Goal: Task Accomplishment & Management: Use online tool/utility

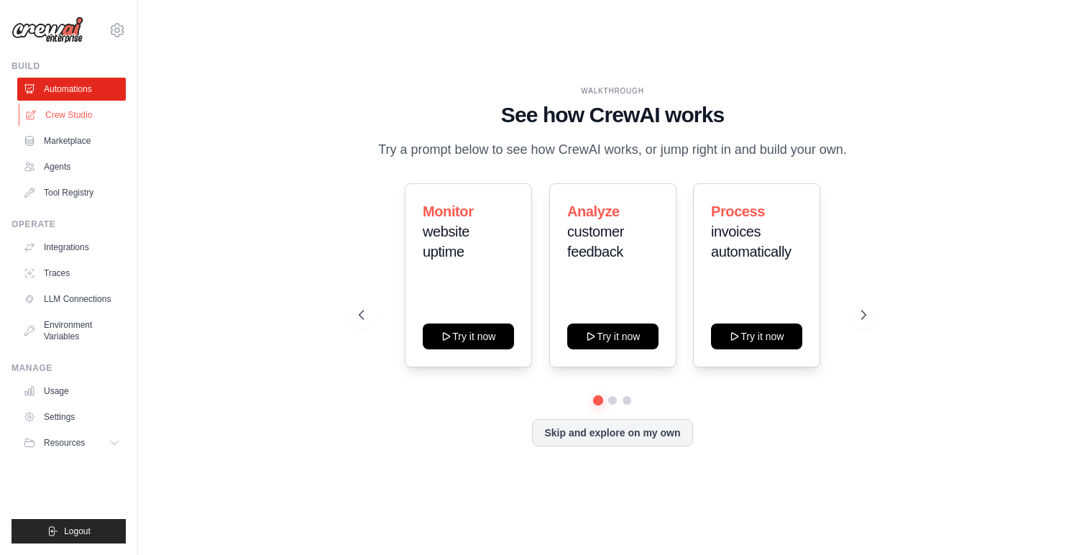
click at [75, 116] on link "Crew Studio" at bounding box center [73, 114] width 109 height 23
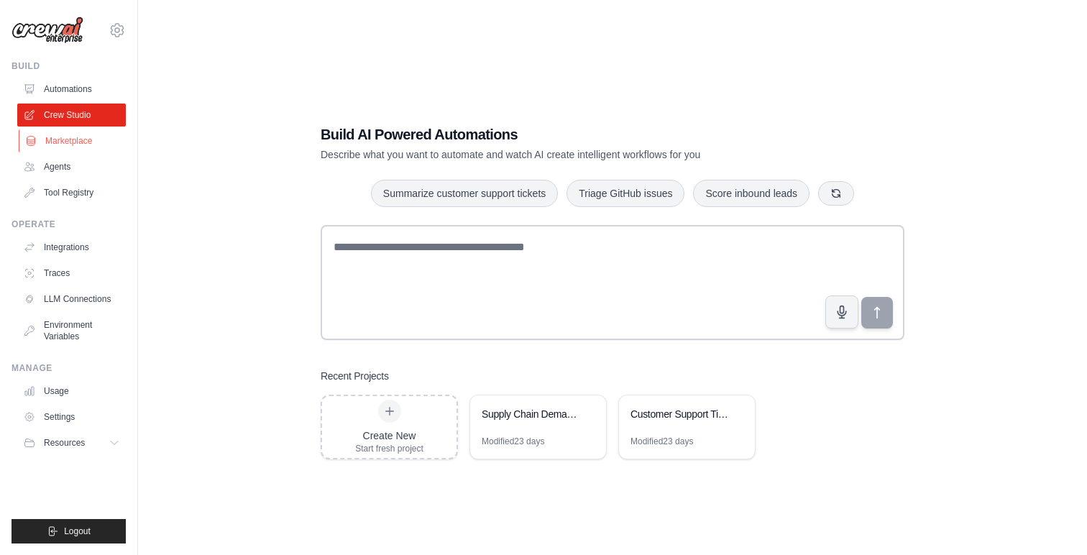
click at [85, 140] on link "Marketplace" at bounding box center [73, 140] width 109 height 23
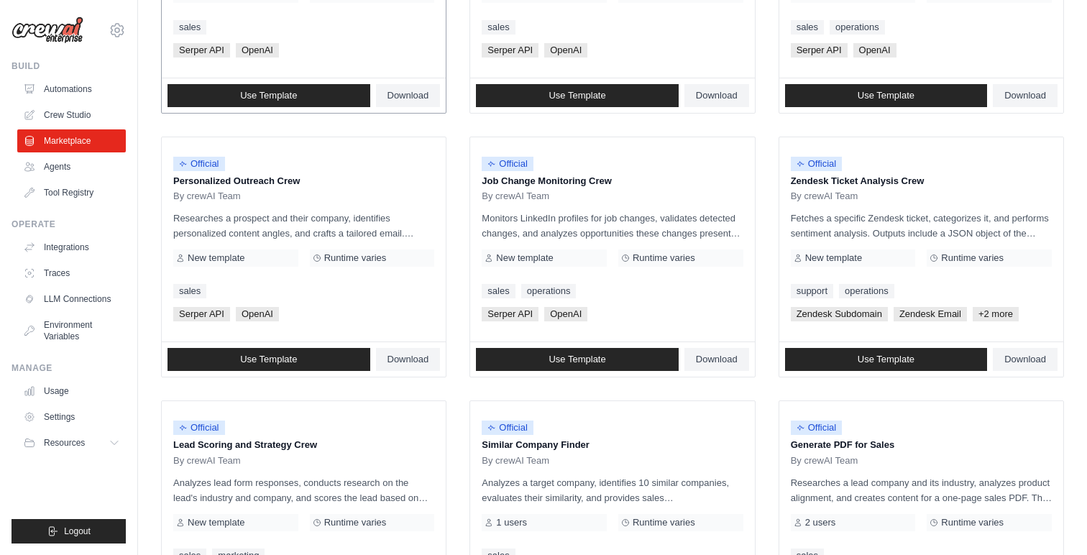
scroll to position [777, 0]
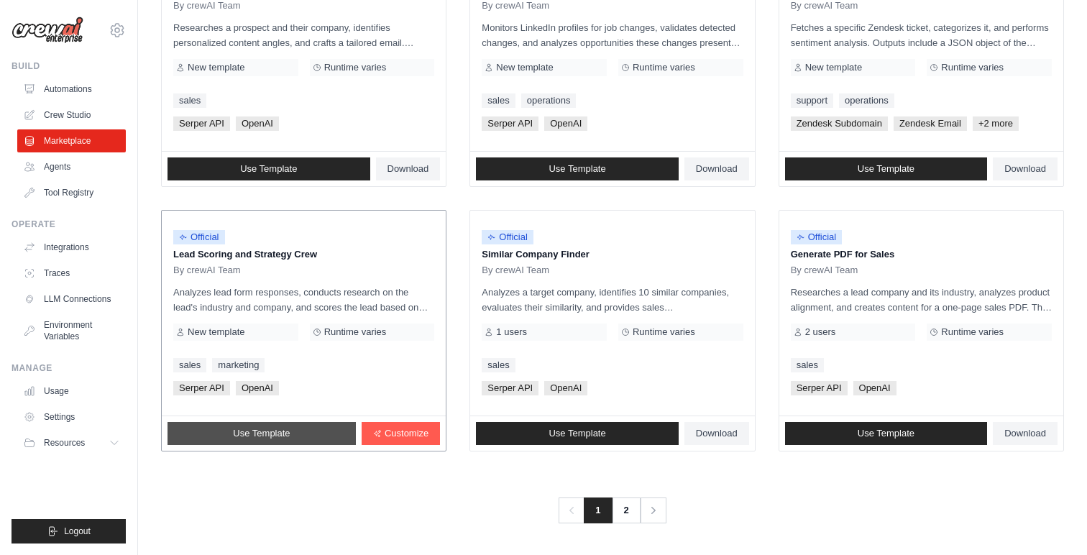
click at [299, 431] on link "Use Template" at bounding box center [261, 433] width 188 height 23
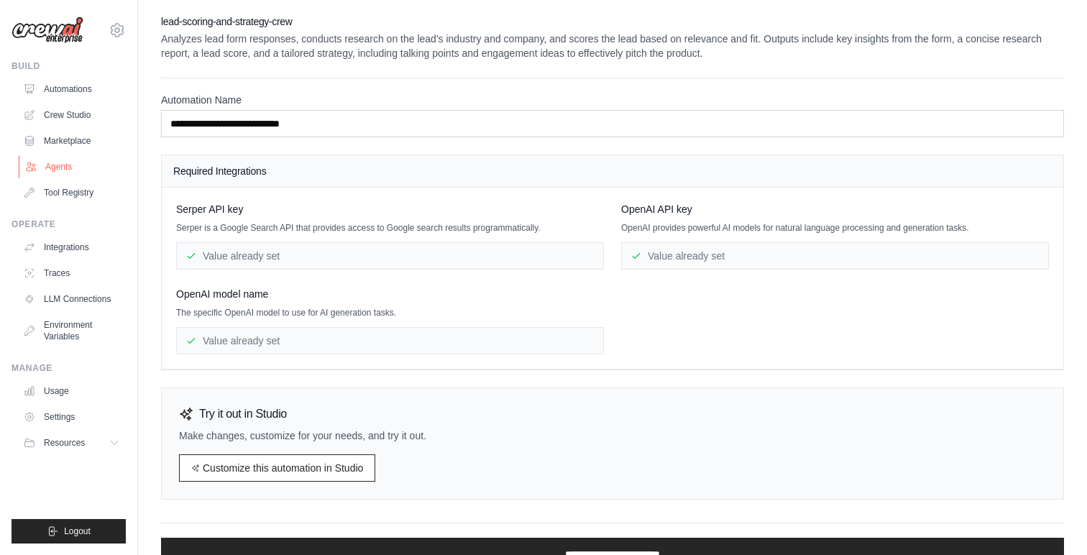
click at [55, 164] on link "Agents" at bounding box center [73, 166] width 109 height 23
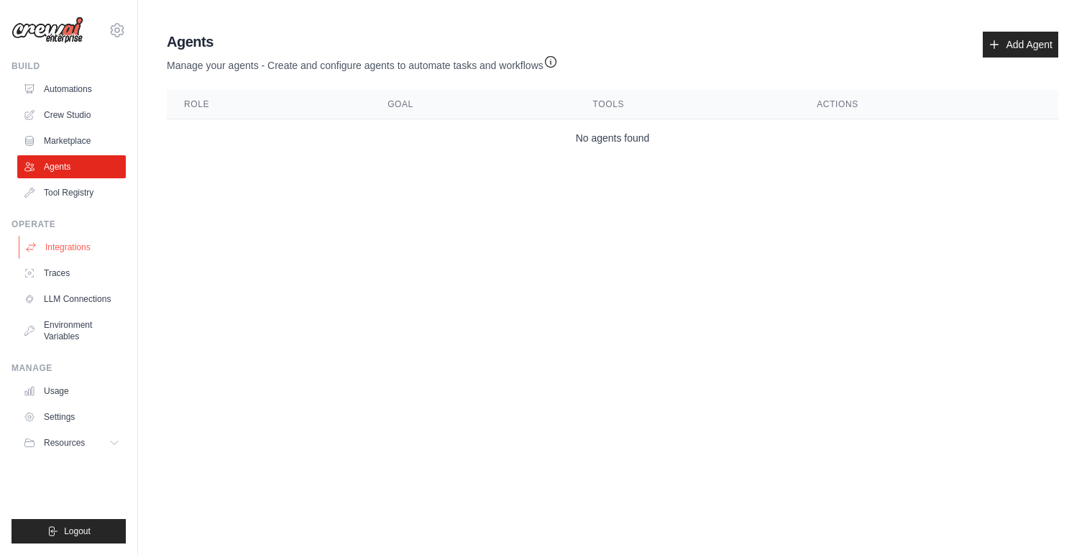
click at [77, 246] on link "Integrations" at bounding box center [73, 247] width 109 height 23
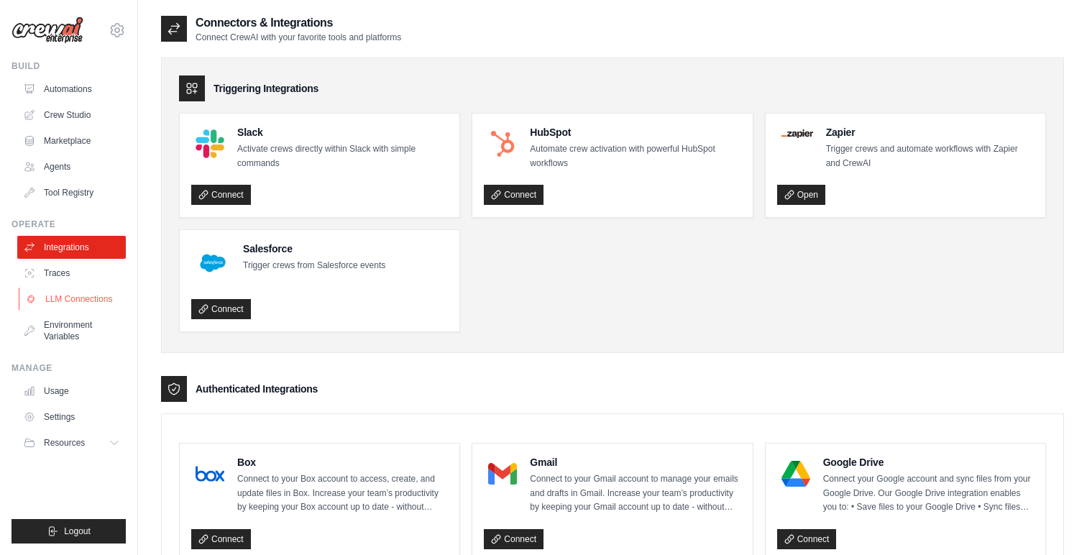
click at [72, 308] on link "LLM Connections" at bounding box center [73, 298] width 109 height 23
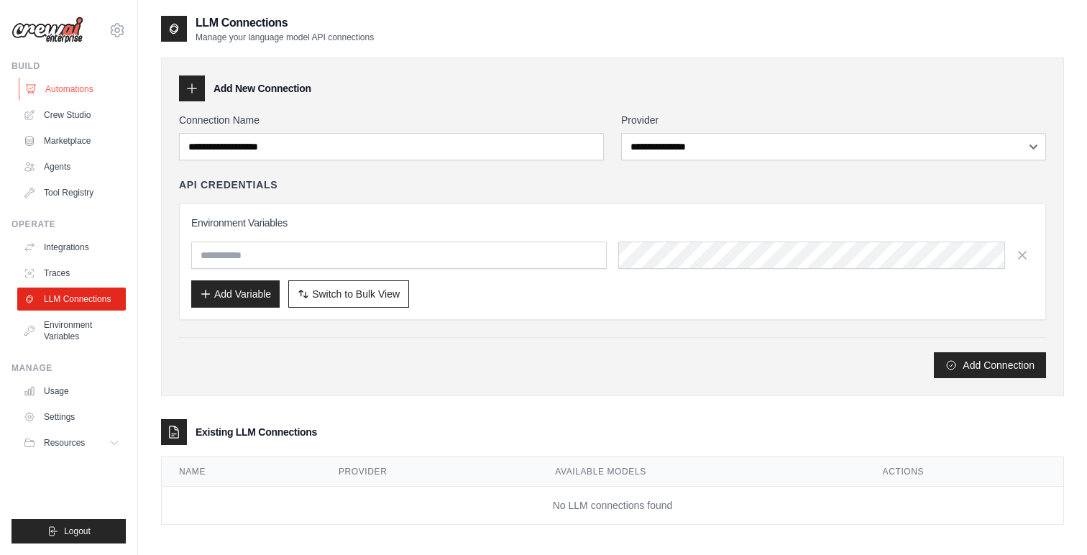
click at [71, 85] on link "Automations" at bounding box center [73, 89] width 109 height 23
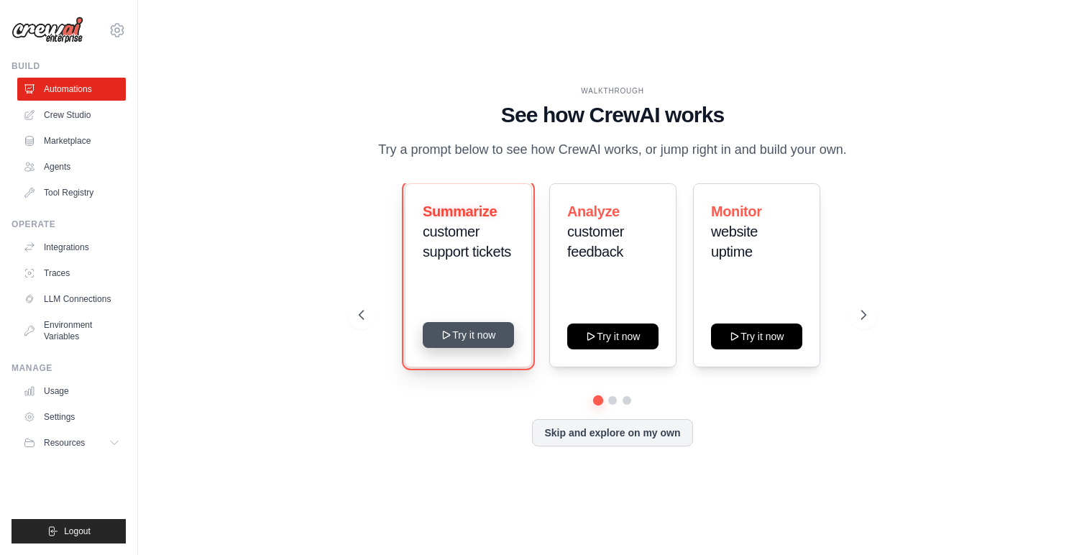
click at [469, 335] on button "Try it now" at bounding box center [468, 335] width 91 height 26
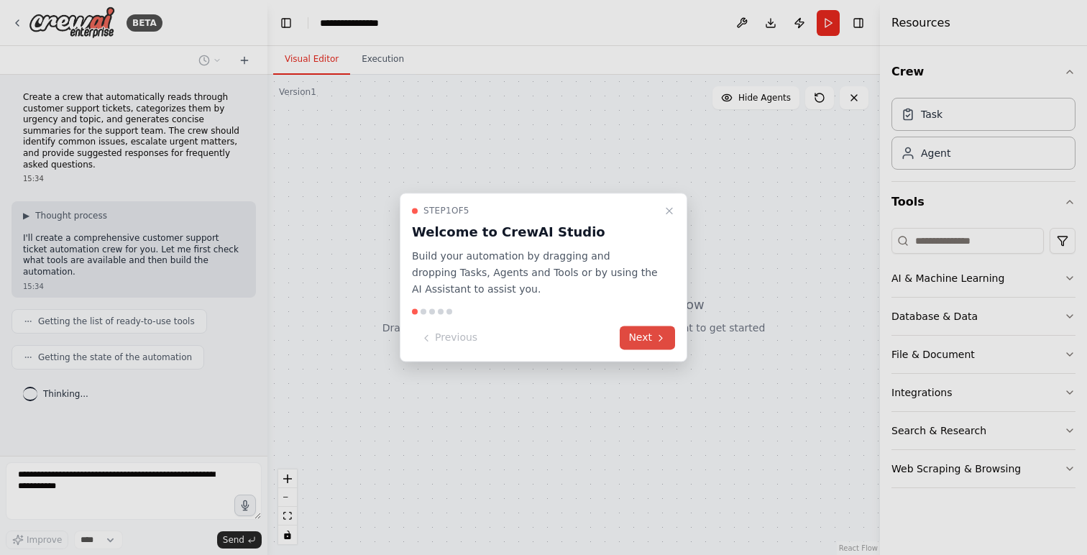
click at [644, 338] on button "Next" at bounding box center [646, 338] width 55 height 24
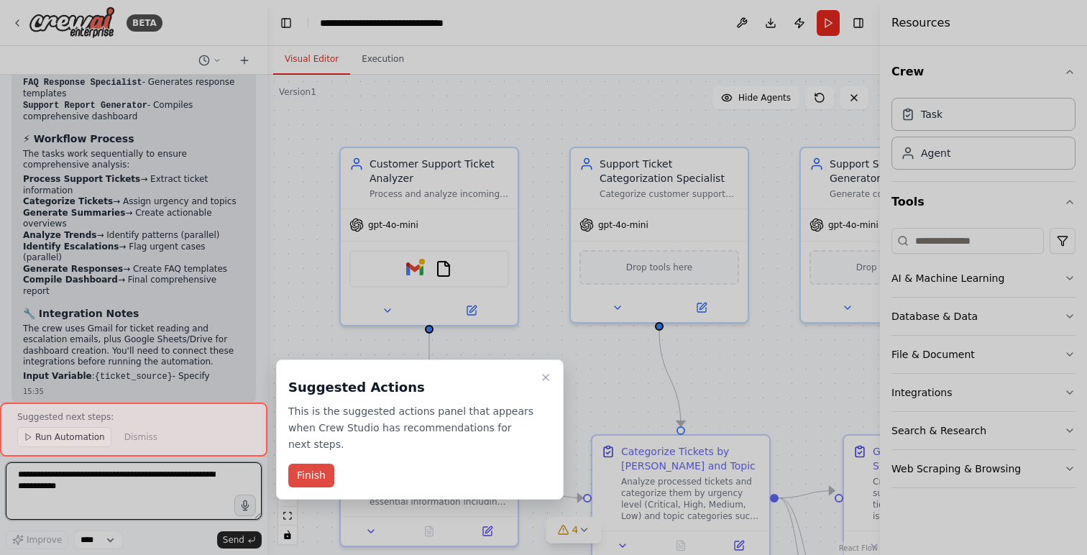
scroll to position [1668, 0]
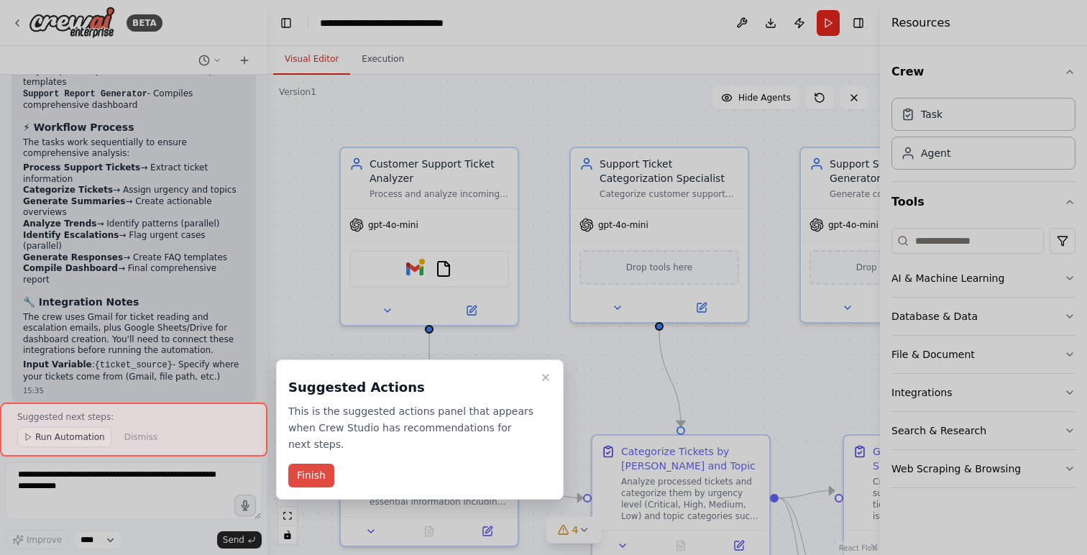
click at [308, 484] on button "Finish" at bounding box center [311, 476] width 46 height 24
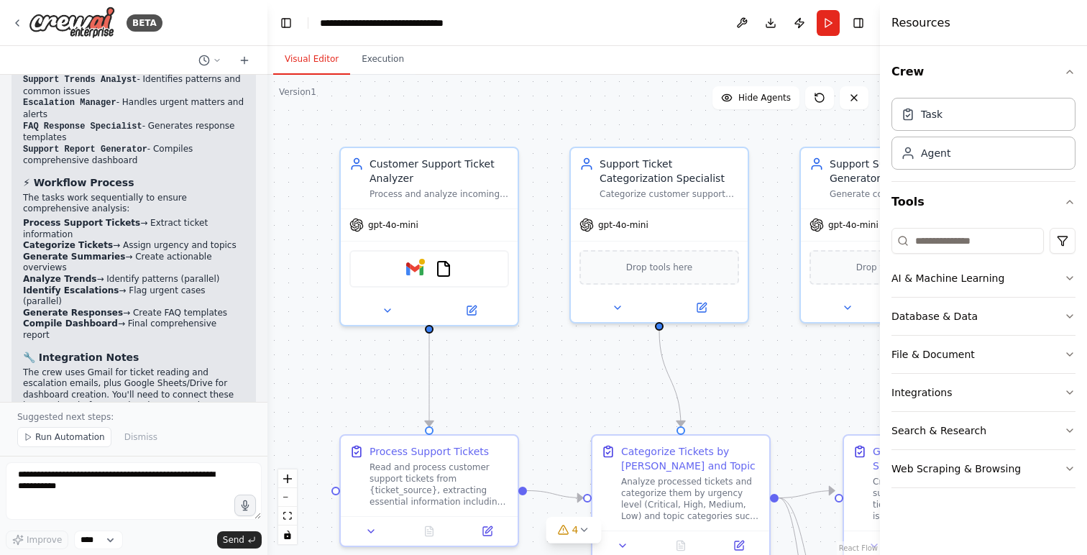
scroll to position [1609, 0]
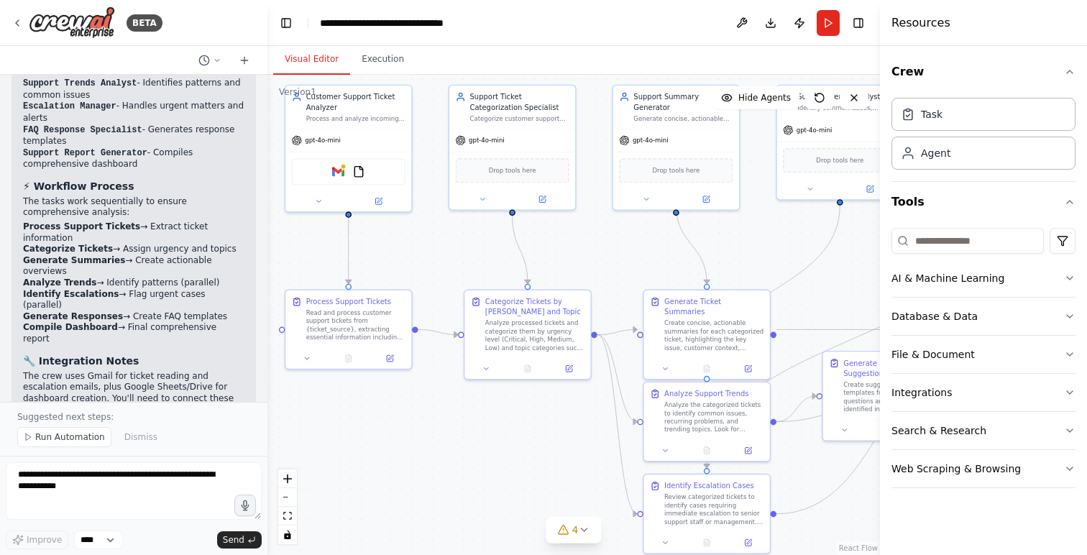
drag, startPoint x: 509, startPoint y: 384, endPoint x: 427, endPoint y: 267, distance: 142.4
click at [426, 267] on div ".deletable-edge-delete-btn { width: 20px; height: 20px; border: 0px solid #ffff…" at bounding box center [573, 315] width 612 height 480
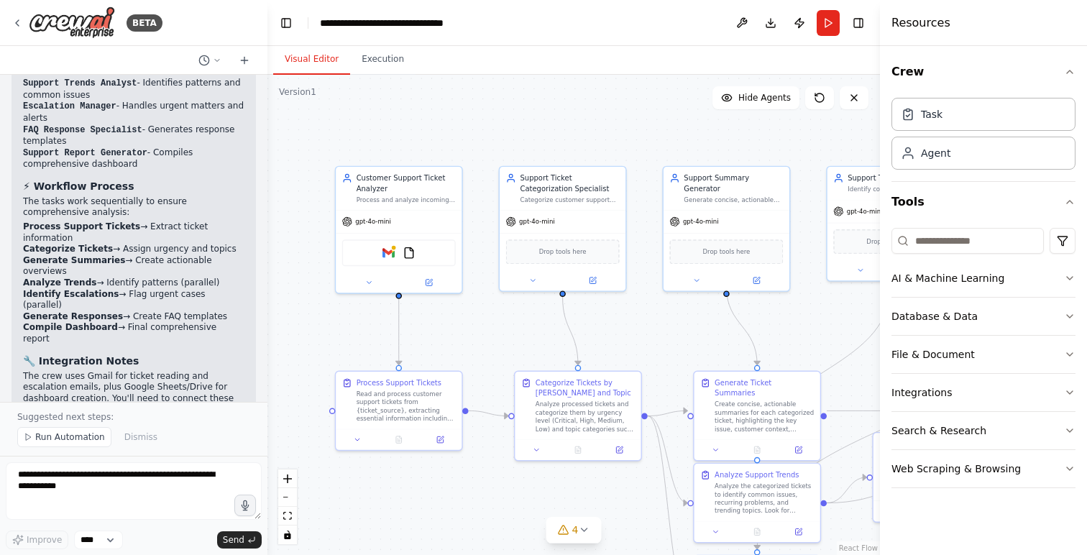
drag, startPoint x: 520, startPoint y: 414, endPoint x: 569, endPoint y: 494, distance: 94.2
click at [569, 494] on div ".deletable-edge-delete-btn { width: 20px; height: 20px; border: 0px solid #ffff…" at bounding box center [573, 315] width 612 height 480
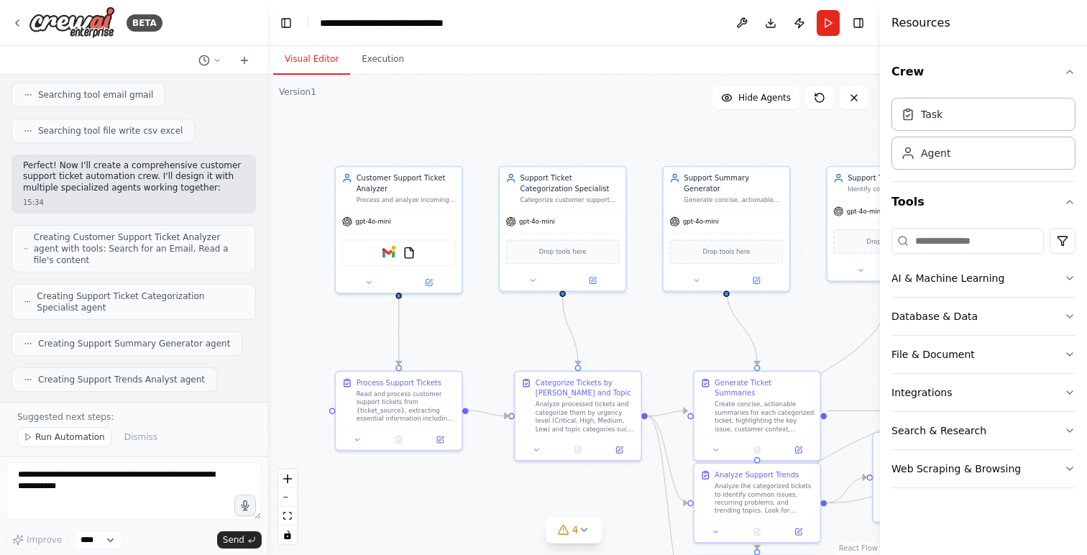
scroll to position [0, 0]
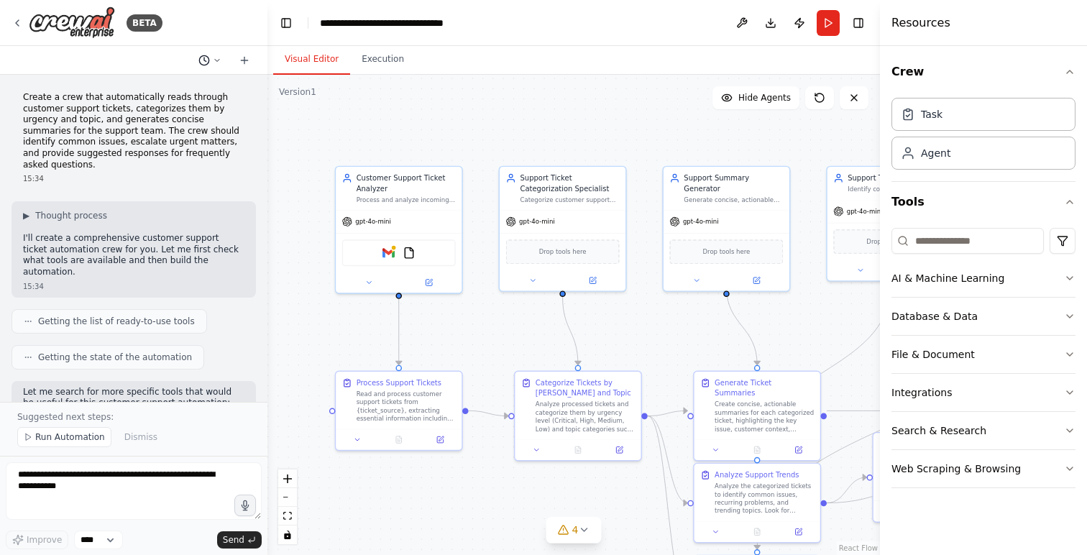
click at [218, 60] on icon at bounding box center [217, 60] width 4 height 2
click at [397, 112] on div ".deletable-edge-delete-btn { width: 20px; height: 20px; border: 0px solid #ffff…" at bounding box center [573, 315] width 612 height 480
click at [115, 539] on div at bounding box center [133, 277] width 267 height 555
click at [115, 539] on select "****" at bounding box center [98, 539] width 49 height 19
click at [74, 530] on select "****" at bounding box center [98, 539] width 49 height 19
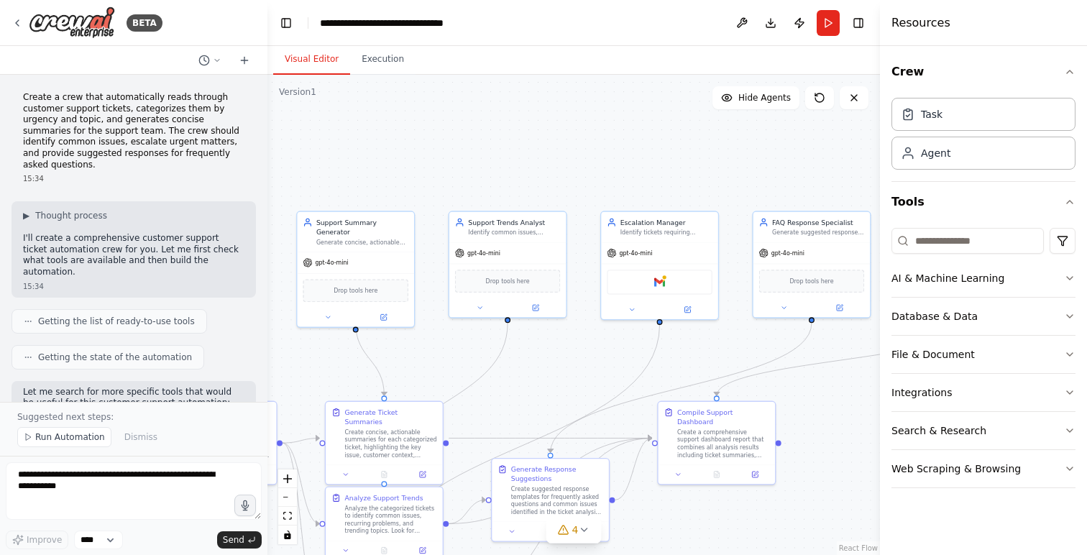
drag, startPoint x: 655, startPoint y: 327, endPoint x: 304, endPoint y: 364, distance: 352.7
click at [304, 364] on div ".deletable-edge-delete-btn { width: 20px; height: 20px; border: 0px solid #ffff…" at bounding box center [573, 315] width 612 height 480
click at [379, 253] on div "gpt-4o-mini" at bounding box center [356, 263] width 117 height 21
click at [386, 315] on icon at bounding box center [385, 317] width 4 height 4
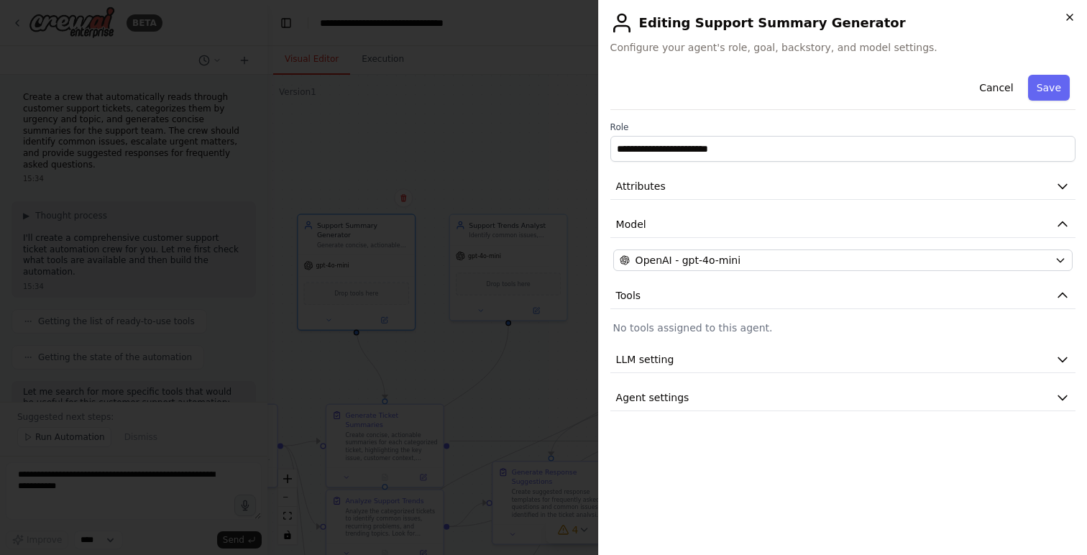
click at [1069, 17] on icon "button" at bounding box center [1069, 17] width 6 height 6
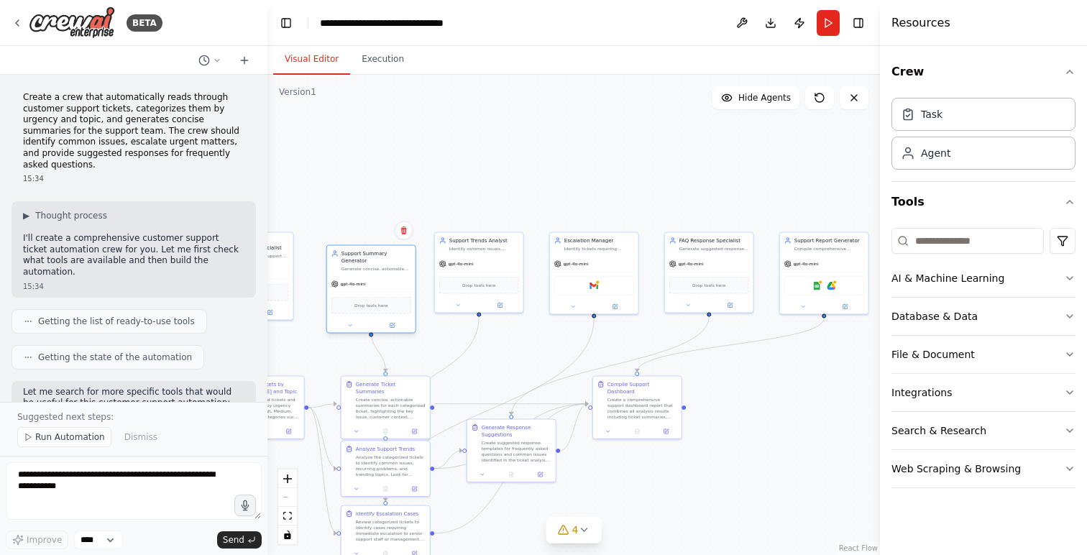
drag, startPoint x: 347, startPoint y: 261, endPoint x: 356, endPoint y: 272, distance: 14.8
click at [356, 276] on div "gpt-4o-mini" at bounding box center [371, 284] width 88 height 16
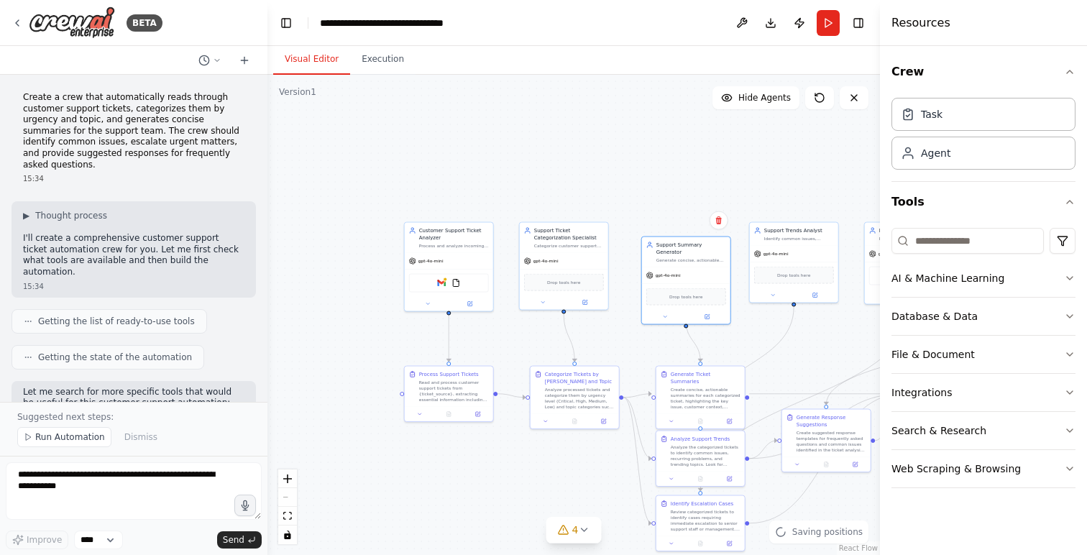
drag, startPoint x: 461, startPoint y: 157, endPoint x: 773, endPoint y: 145, distance: 312.8
click at [773, 145] on div ".deletable-edge-delete-btn { width: 20px; height: 20px; border: 0px solid #ffff…" at bounding box center [573, 315] width 612 height 480
drag, startPoint x: 455, startPoint y: 259, endPoint x: 435, endPoint y: 217, distance: 46.0
click at [435, 217] on div "gpt-4o-mini" at bounding box center [425, 215] width 88 height 16
click at [449, 256] on button at bounding box center [445, 258] width 41 height 9
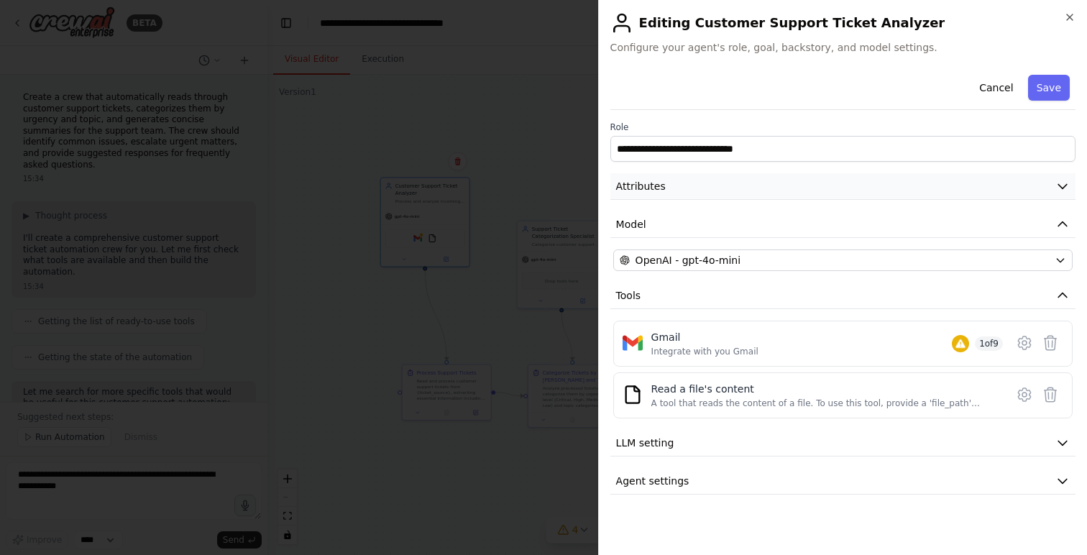
click at [688, 191] on button "Attributes" at bounding box center [842, 186] width 465 height 27
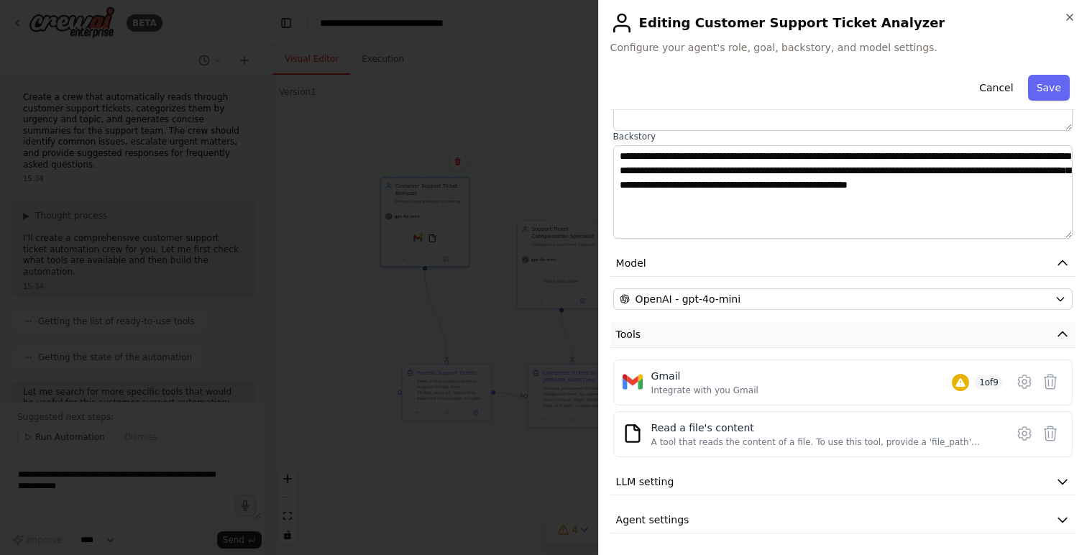
scroll to position [190, 0]
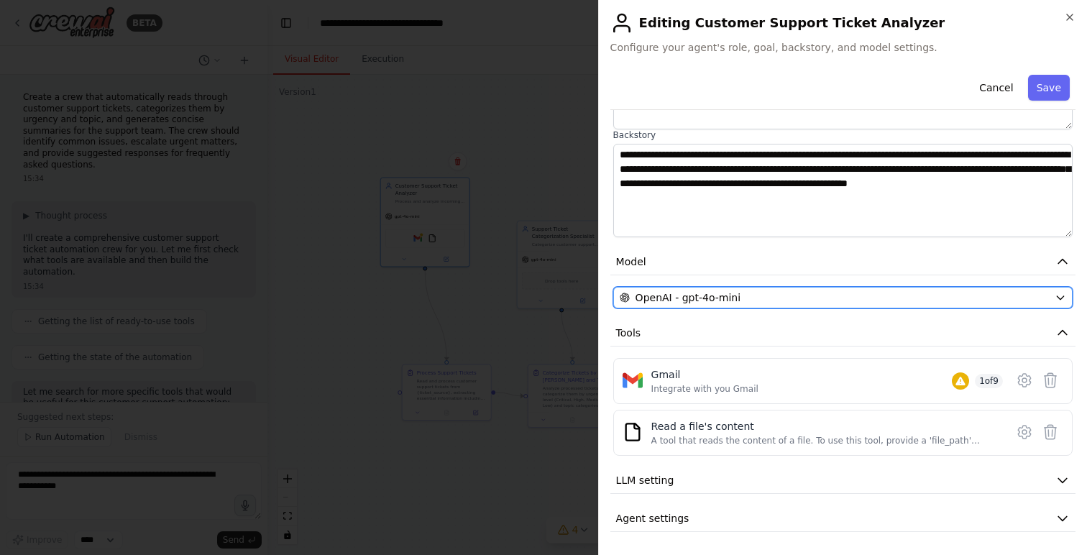
click at [776, 303] on div "OpenAI - gpt-4o-mini" at bounding box center [833, 297] width 429 height 14
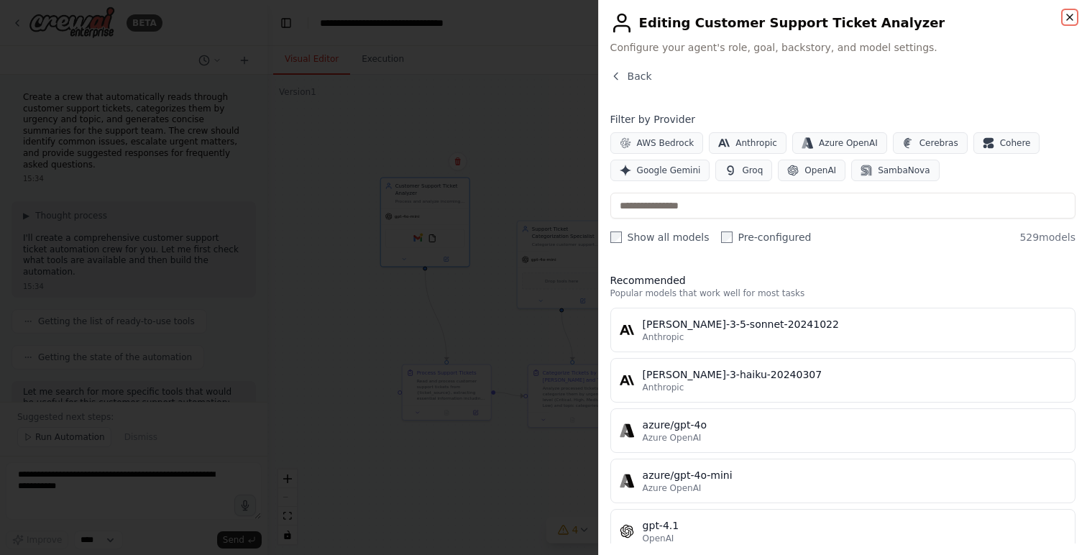
click at [1072, 14] on icon "button" at bounding box center [1069, 16] width 11 height 11
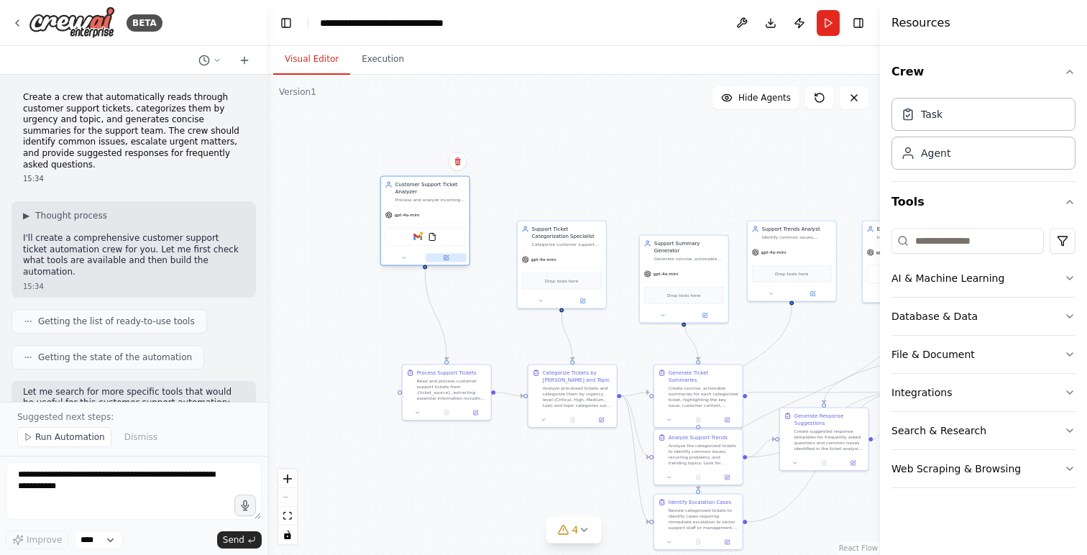
click at [447, 259] on icon at bounding box center [445, 258] width 4 height 4
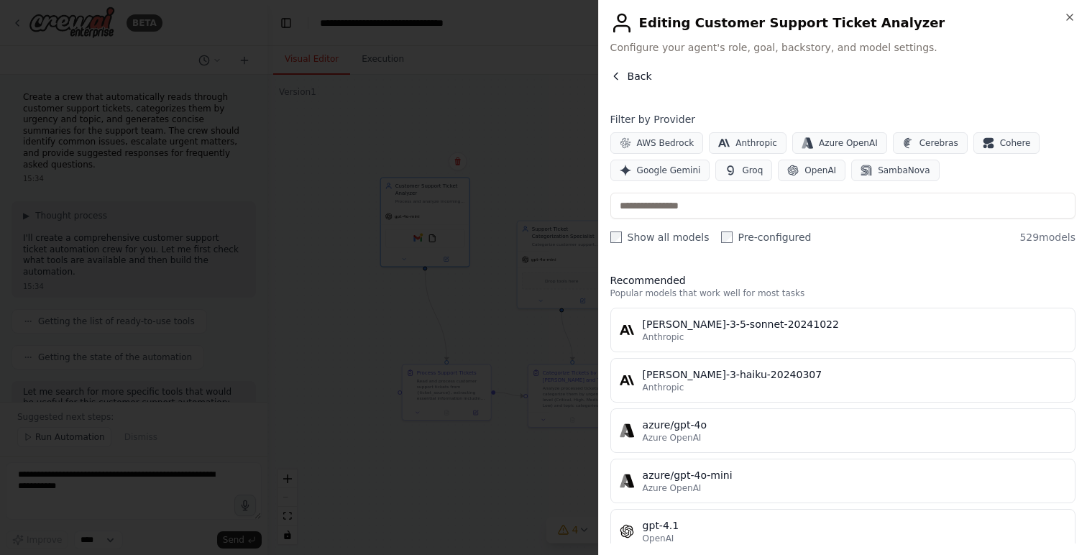
click at [639, 77] on span "Back" at bounding box center [639, 76] width 24 height 14
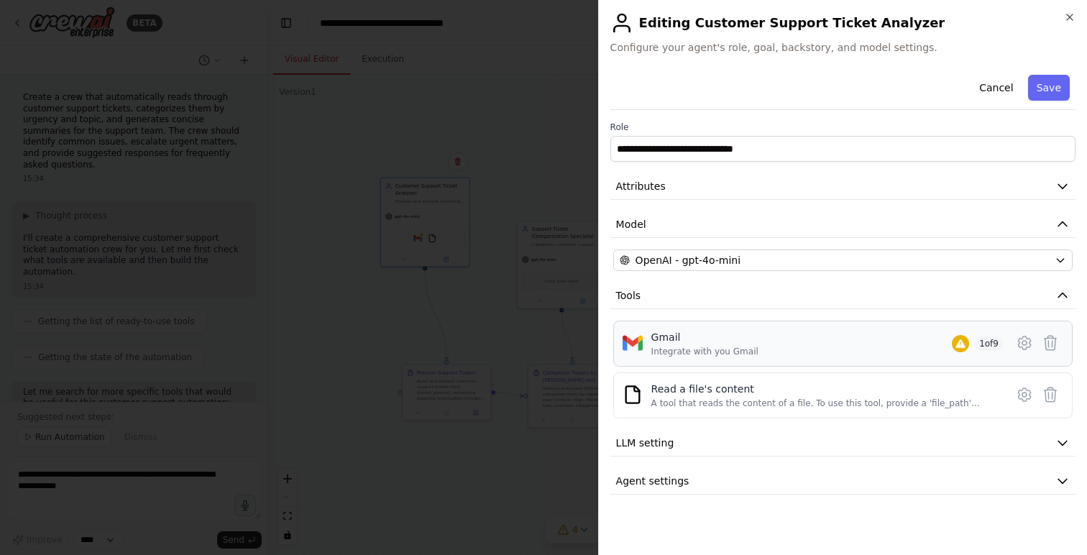
click at [737, 355] on div "Integrate with you Gmail" at bounding box center [704, 351] width 107 height 11
click at [832, 443] on button "LLM setting" at bounding box center [842, 443] width 465 height 27
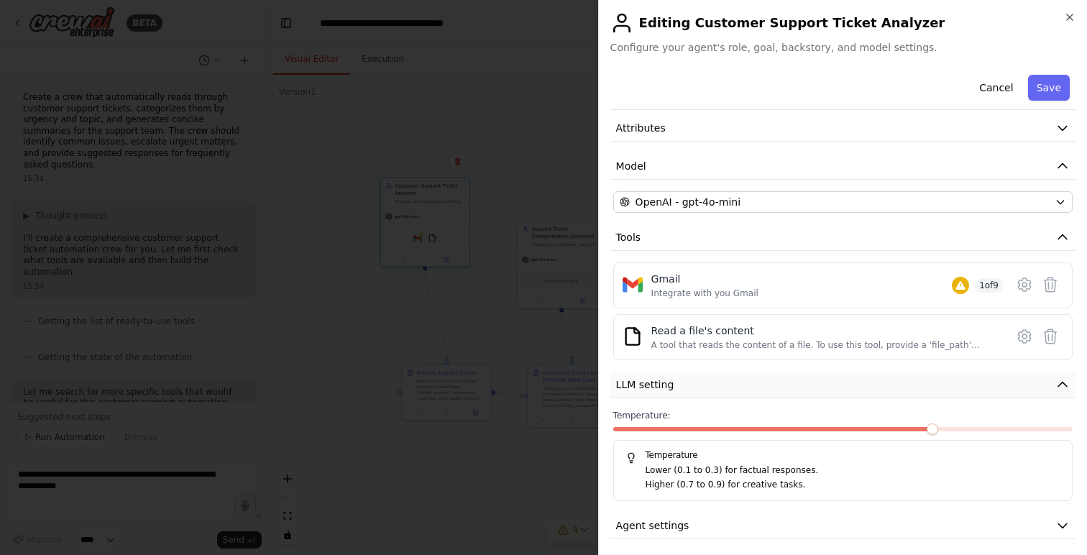
scroll to position [65, 0]
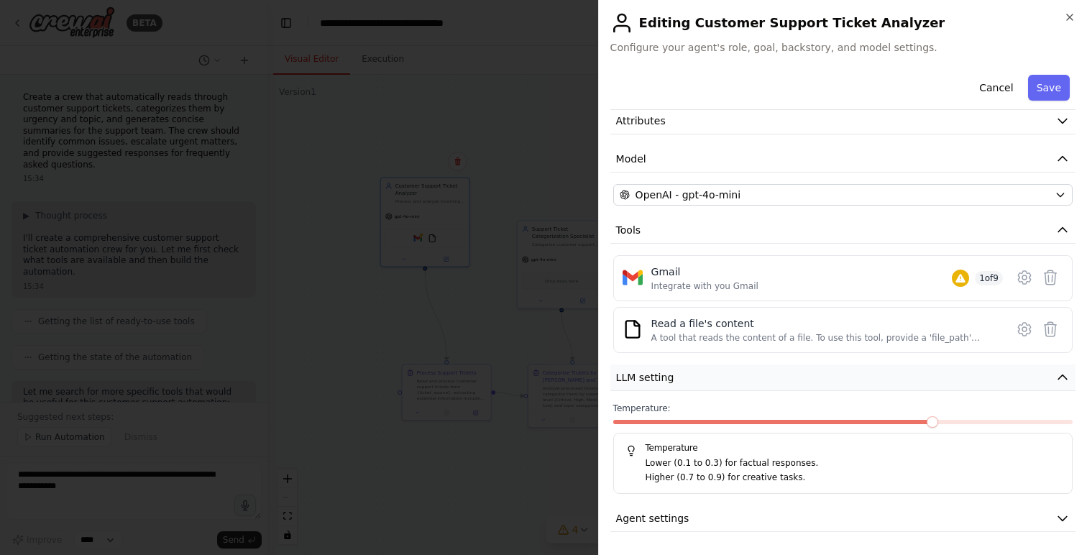
click at [863, 385] on button "LLM setting" at bounding box center [842, 377] width 465 height 27
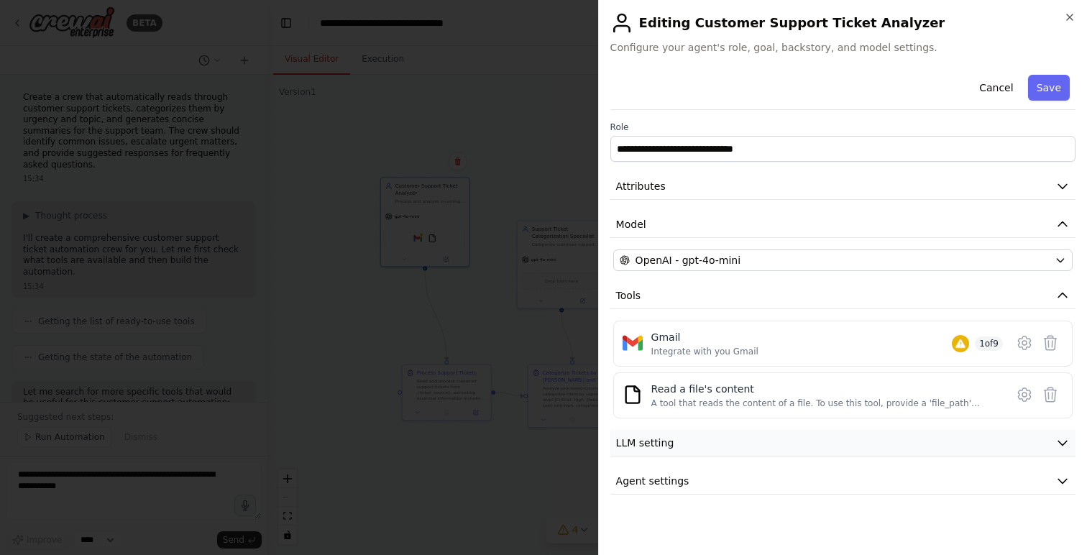
click at [829, 441] on button "LLM setting" at bounding box center [842, 443] width 465 height 27
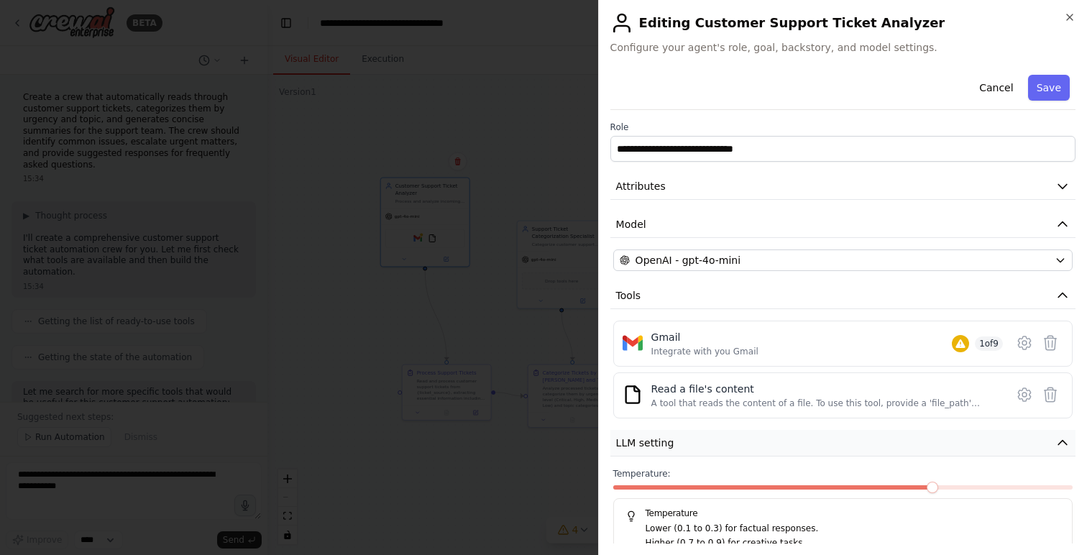
scroll to position [65, 0]
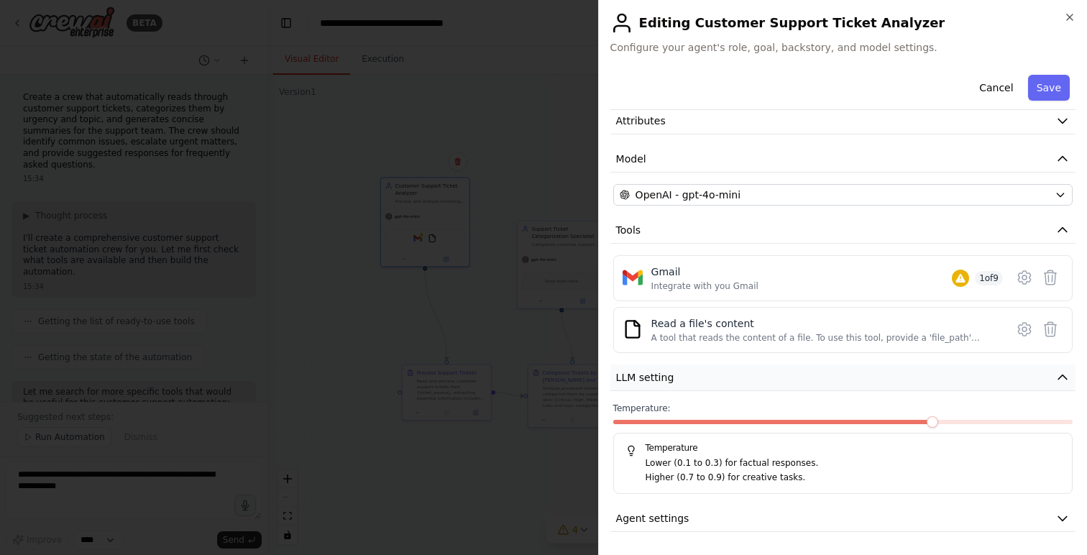
click at [825, 376] on button "LLM setting" at bounding box center [842, 377] width 465 height 27
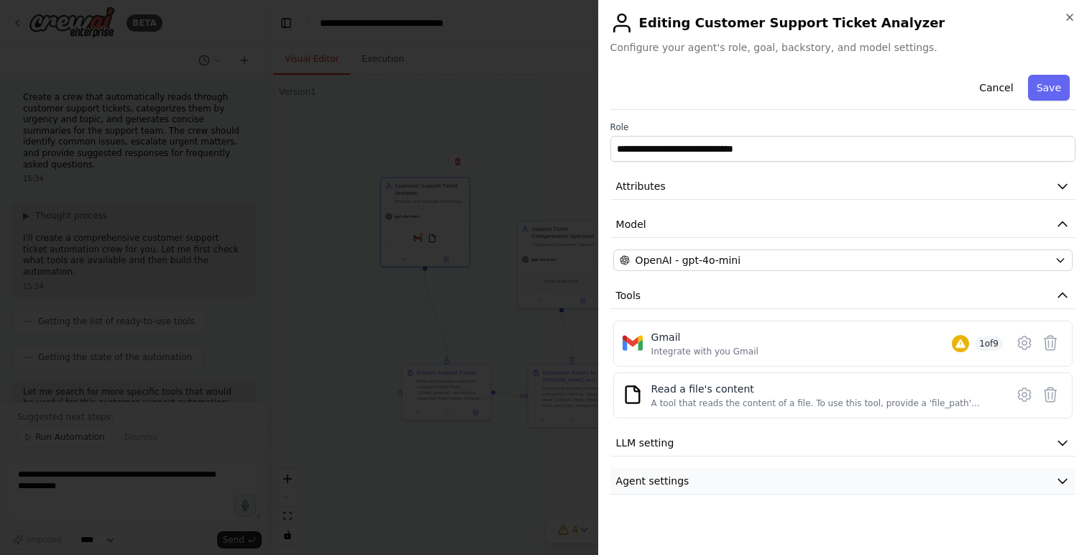
click at [800, 482] on button "Agent settings" at bounding box center [842, 481] width 465 height 27
click at [1069, 19] on icon "button" at bounding box center [1069, 16] width 11 height 11
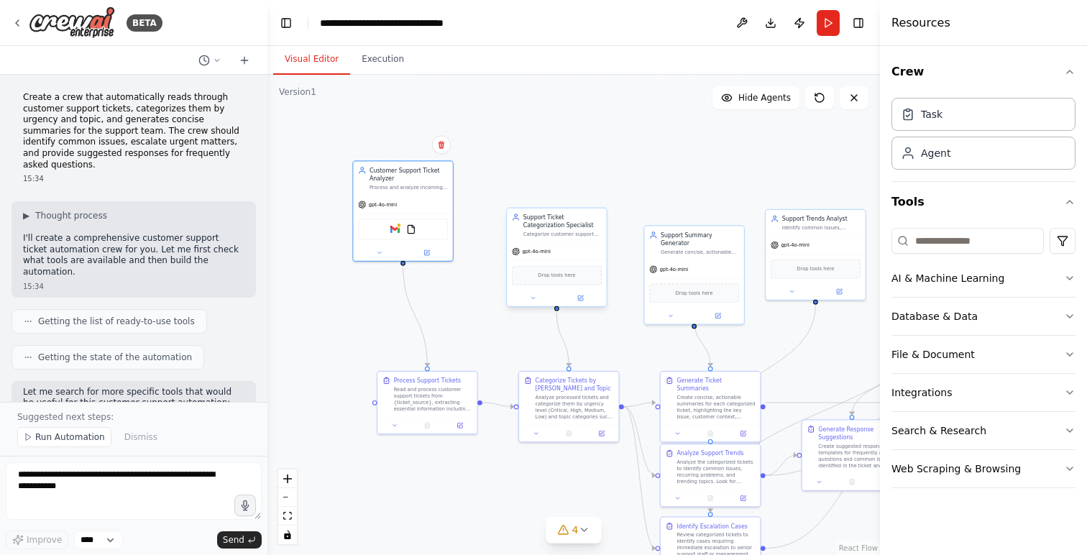
click at [580, 227] on div "Support Ticket Categorization Specialist" at bounding box center [562, 221] width 78 height 17
click at [581, 295] on icon at bounding box center [581, 297] width 4 height 4
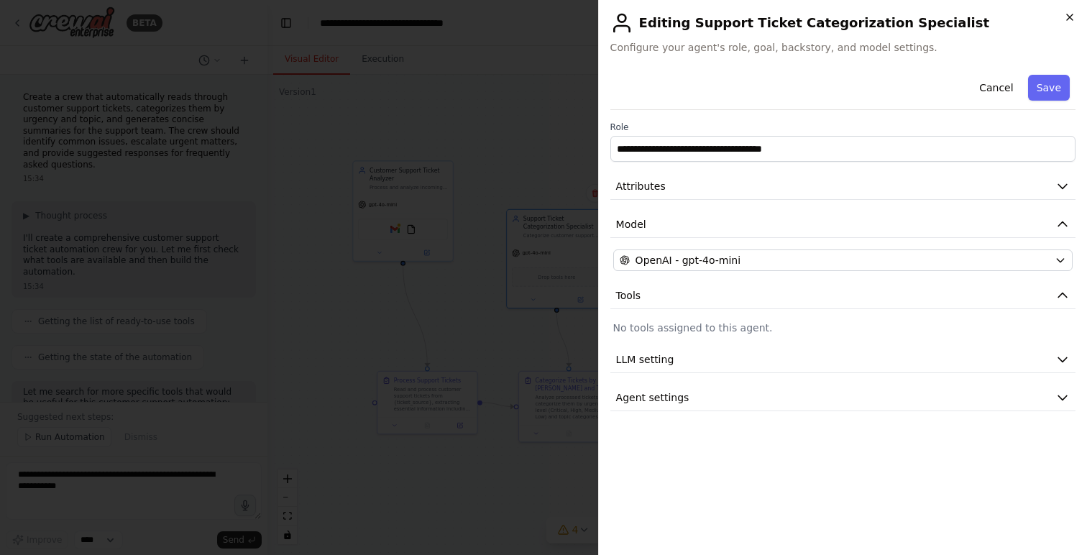
click at [1074, 19] on icon "button" at bounding box center [1069, 16] width 11 height 11
